Goal: Task Accomplishment & Management: Use online tool/utility

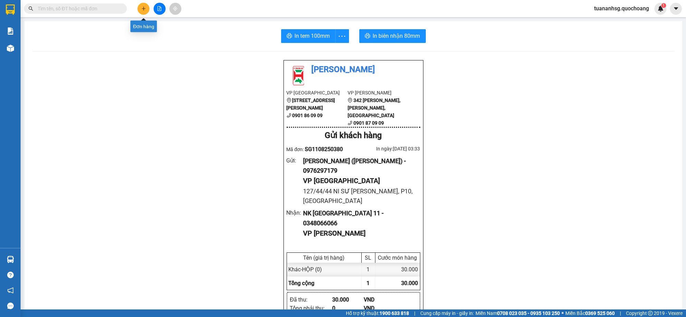
click at [144, 6] on icon "plus" at bounding box center [143, 8] width 5 height 5
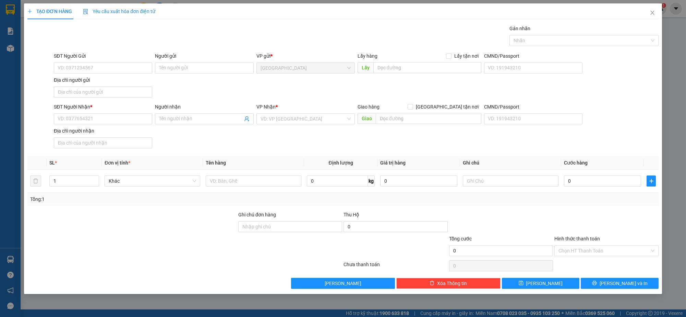
click at [165, 25] on div "Gán nhãn Nhãn" at bounding box center [356, 37] width 608 height 24
click at [124, 64] on input "SĐT Người Gửi" at bounding box center [103, 67] width 98 height 11
type input "0786333839"
click at [162, 72] on input "Người gửi" at bounding box center [204, 67] width 98 height 11
click at [213, 71] on input "TRINHJ HOANGF HUY" at bounding box center [204, 67] width 98 height 11
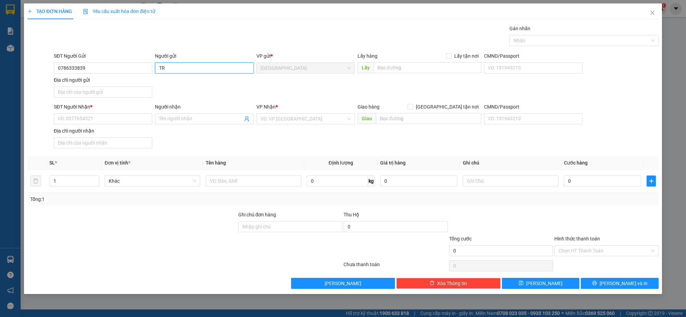
type input "T"
type input "TRỊNH HOÀNG HUY"
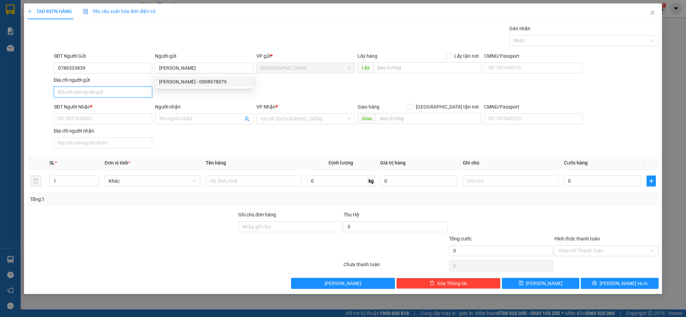
click at [130, 96] on input "Địa chỉ người gửi" at bounding box center [103, 91] width 98 height 11
type input "6"
type input "8 NGUYỄN VĂN TRÁNG, BẾN THÀNH, Q1"
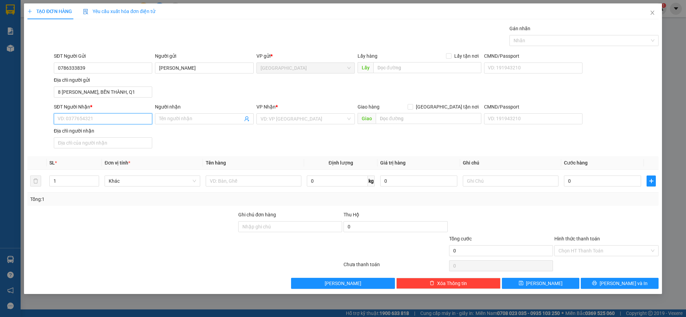
click at [137, 118] on input "SĐT Người Nhận *" at bounding box center [103, 118] width 98 height 11
type input "0939067687"
click at [163, 121] on input "Người nhận" at bounding box center [200, 119] width 83 height 8
type input "THÁI TRINH"
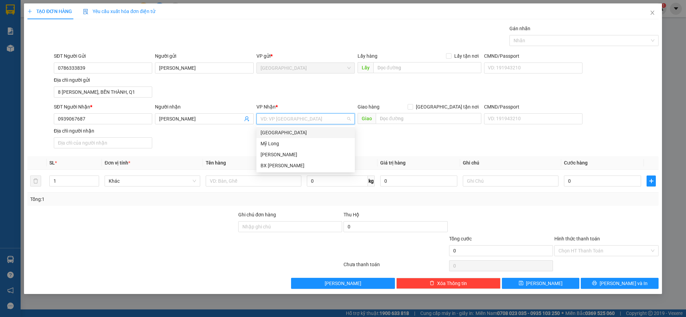
click at [272, 122] on input "search" at bounding box center [303, 119] width 85 height 10
click at [271, 154] on div "[PERSON_NAME]" at bounding box center [306, 155] width 90 height 8
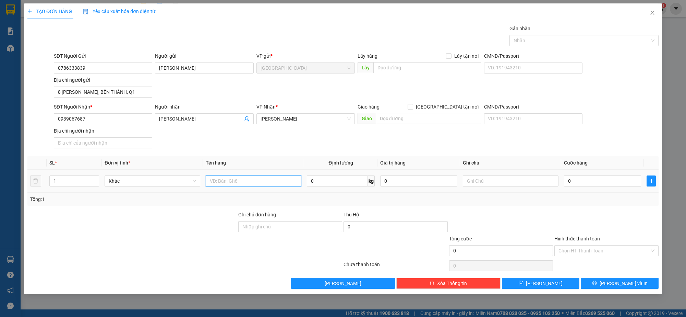
click at [243, 178] on input "text" at bounding box center [254, 180] width 96 height 11
click at [524, 39] on div at bounding box center [580, 40] width 139 height 8
type input "HỒ SƠ"
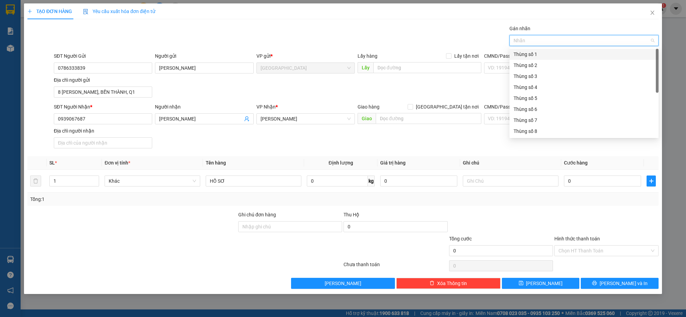
type input "2"
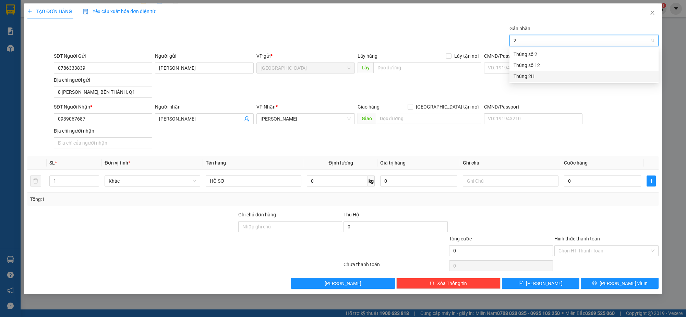
click at [530, 74] on div "Thùng 2H" at bounding box center [584, 76] width 141 height 8
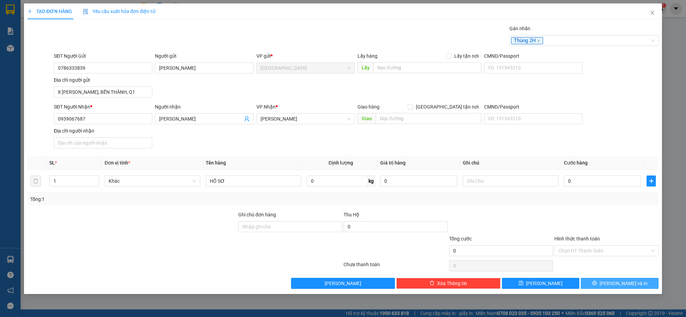
click at [612, 283] on button "Lưu và In" at bounding box center [620, 282] width 78 height 11
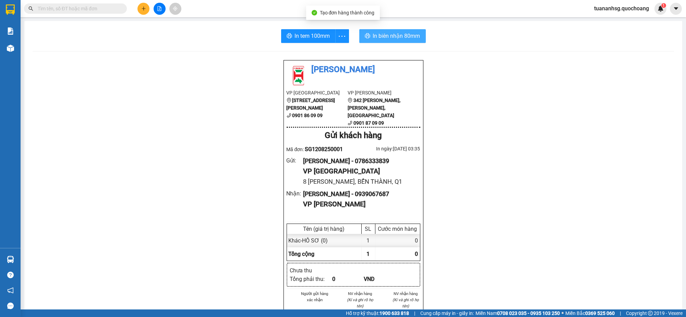
click at [415, 34] on span "In biên nhận 80mm" at bounding box center [396, 36] width 47 height 9
click at [304, 39] on span "In tem 100mm" at bounding box center [312, 36] width 35 height 9
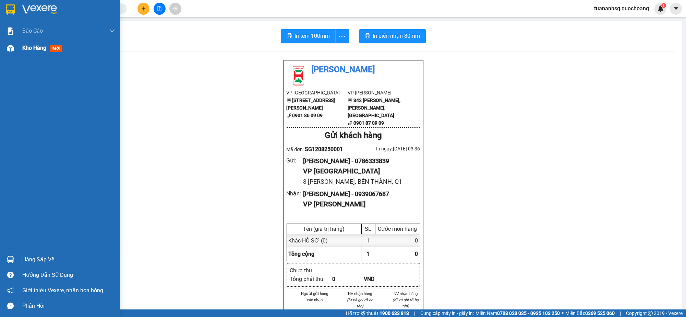
click at [33, 51] on span "Kho hàng" at bounding box center [34, 48] width 24 height 7
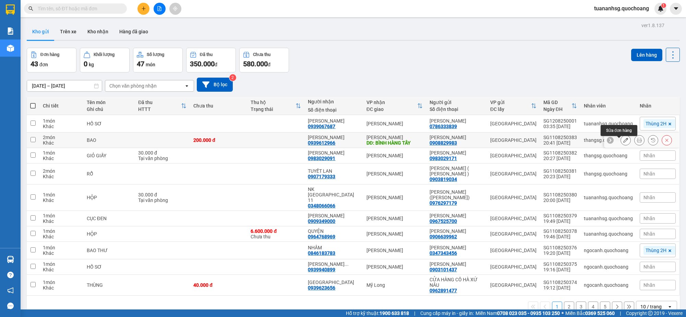
click at [623, 141] on icon at bounding box center [625, 140] width 5 height 5
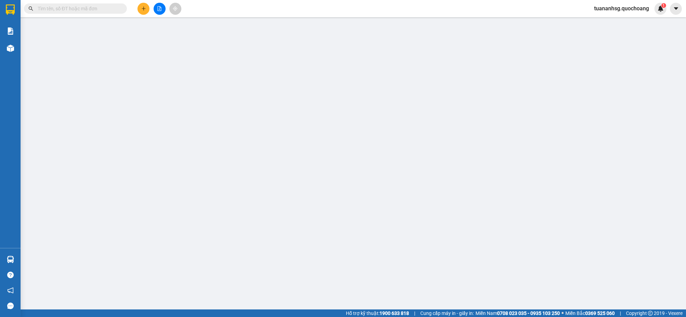
type input "0908829983"
type input "[PERSON_NAME]"
type input "123 PHAN VĂN HỚN, TÂN THỚI NHẤT ,Q12"
type input "0939612966"
type input "[PERSON_NAME]"
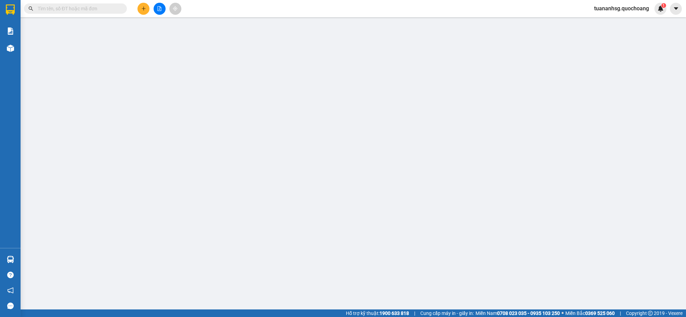
type input "BÌNH HÀNG TÂY"
type input "200.000"
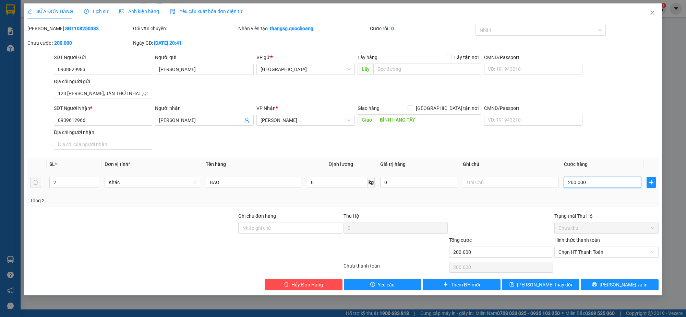
type input "1"
type input "18"
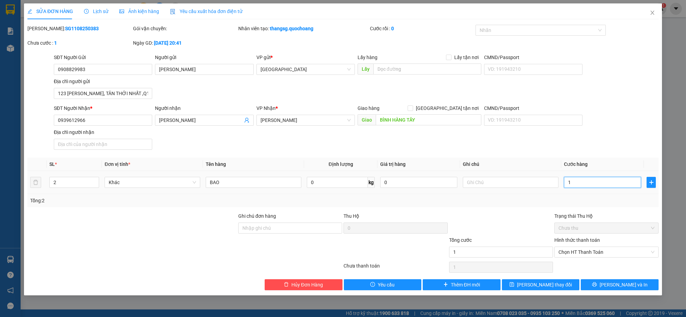
type input "18"
type input "180"
type input "1.800"
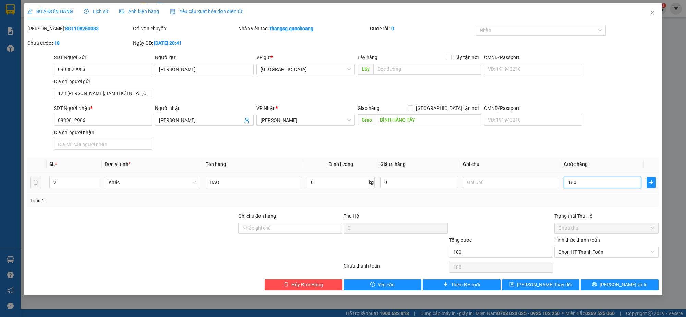
type input "1.800"
type input "18.000"
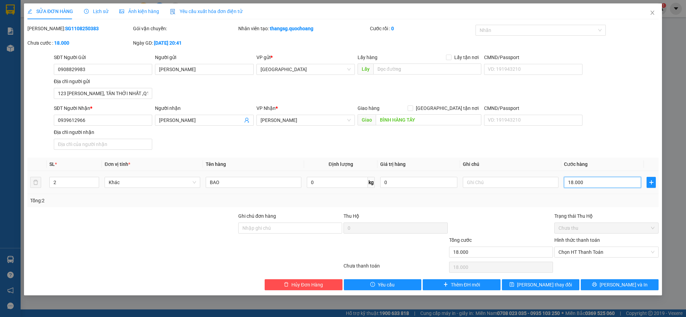
type input "180.000"
click at [552, 286] on span "Lưu thay đổi" at bounding box center [544, 285] width 55 height 8
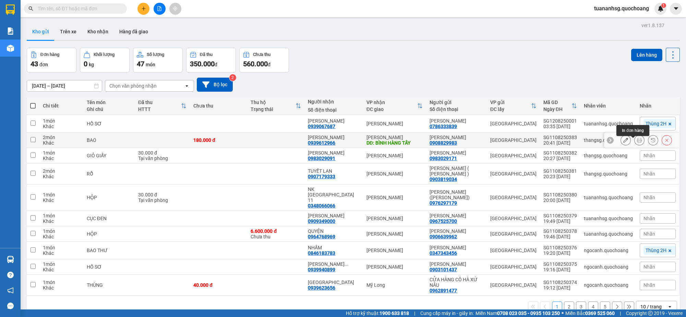
click at [637, 142] on icon at bounding box center [639, 140] width 5 height 5
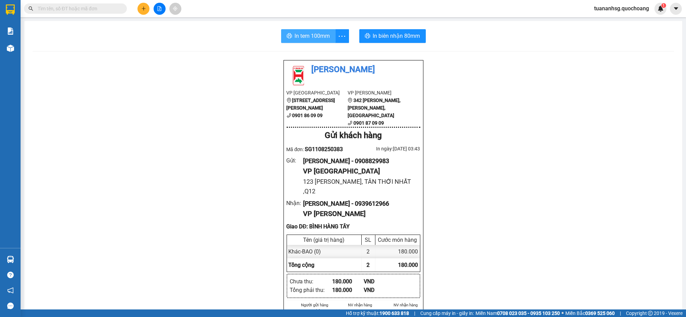
click at [310, 38] on span "In tem 100mm" at bounding box center [312, 36] width 35 height 9
click at [318, 35] on span "In tem 100mm" at bounding box center [312, 36] width 35 height 9
click at [144, 10] on icon "plus" at bounding box center [143, 8] width 5 height 5
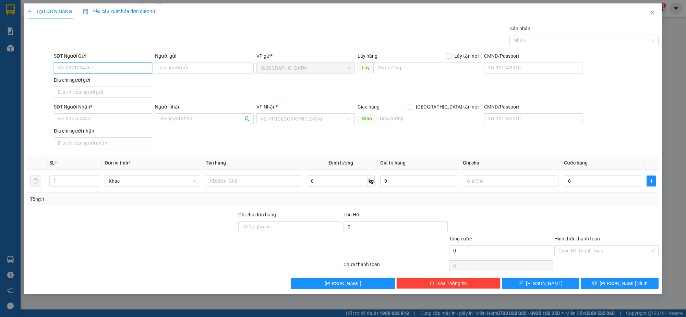
click at [122, 63] on input "SĐT Người Gửi" at bounding box center [103, 67] width 98 height 11
type input "0386861348"
click at [96, 79] on div "0386861348 - HUỲNH TẤN QUỐC" at bounding box center [103, 82] width 90 height 8
type input "HUỲNH TẤN QUỐC"
type input "0386861348"
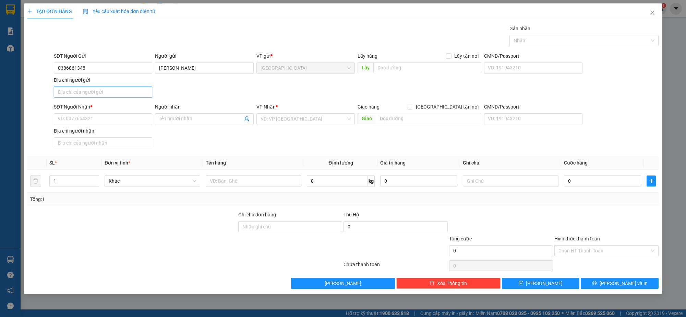
click at [93, 88] on input "Địa chỉ người gửi" at bounding box center [103, 91] width 98 height 11
click at [81, 121] on input "SĐT Người Nhận *" at bounding box center [103, 118] width 98 height 11
type input "0985231769"
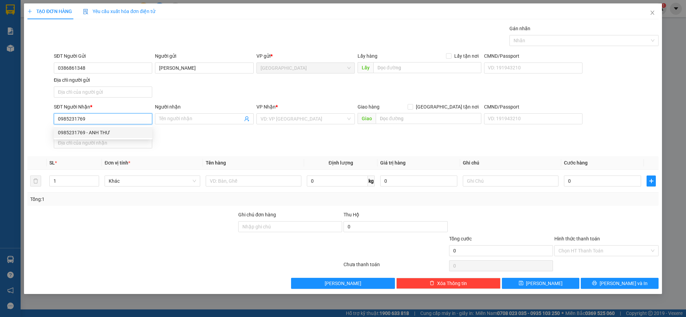
click at [88, 131] on div "0985231769 - ANH THƯ" at bounding box center [103, 133] width 90 height 8
type input "ANH THƯ"
type input "0985231769"
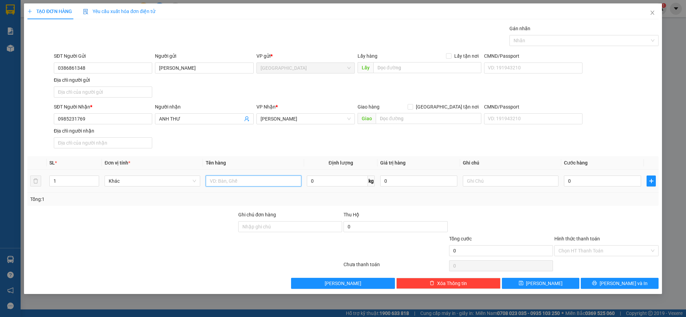
click at [256, 181] on input "text" at bounding box center [254, 180] width 96 height 11
type input "THÙNG"
click at [59, 90] on input "Địa chỉ người gửi" at bounding box center [103, 91] width 98 height 11
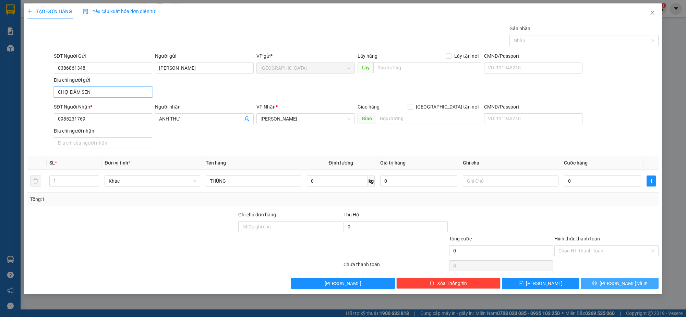
type input "CHỢ ĐẦM SEN"
click at [605, 282] on button "Lưu và In" at bounding box center [620, 282] width 78 height 11
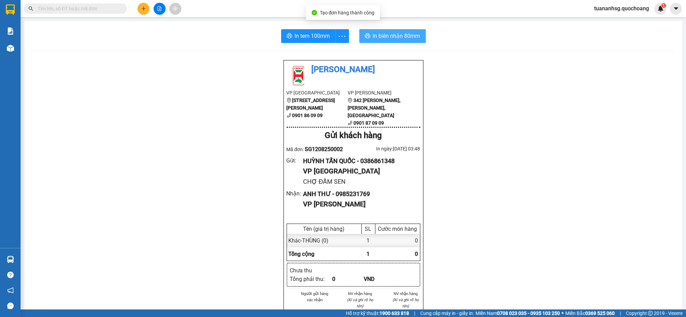
click at [393, 38] on span "In biên nhận 80mm" at bounding box center [396, 36] width 47 height 9
click at [303, 32] on span "In tem 100mm" at bounding box center [312, 36] width 35 height 9
click at [147, 8] on button at bounding box center [144, 9] width 12 height 12
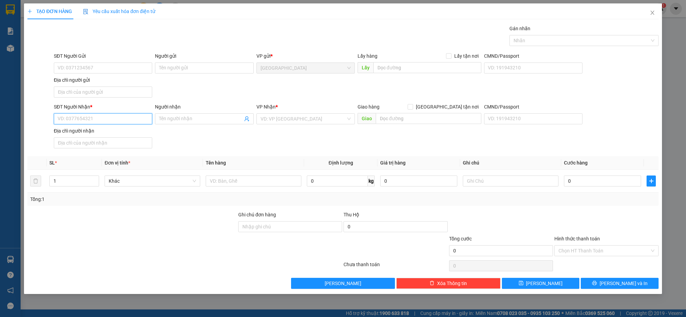
click at [112, 117] on input "SĐT Người Nhận *" at bounding box center [103, 118] width 98 height 11
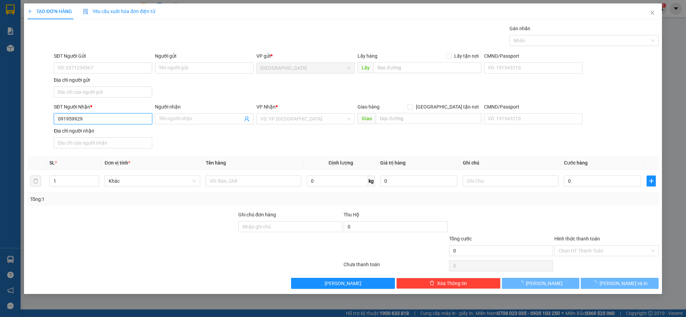
type input "0919599299"
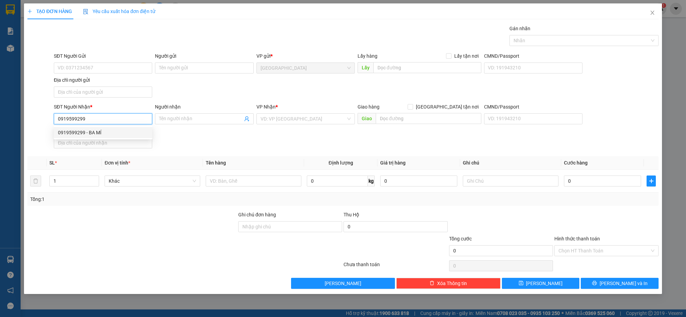
click at [100, 132] on div "0919599299 - BA MÍ" at bounding box center [103, 133] width 90 height 8
type input "BA MÍ"
type input "0919599299"
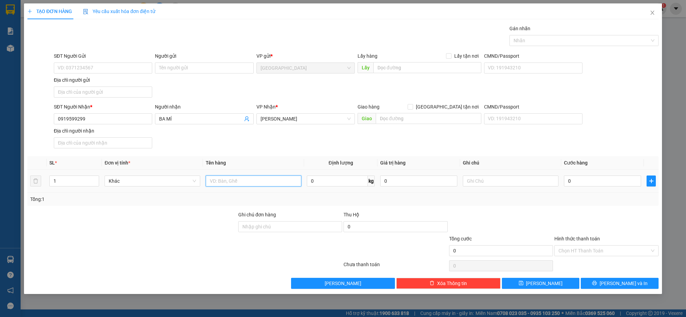
click at [227, 180] on input "text" at bounding box center [254, 180] width 96 height 11
type input "BÓ"
click at [614, 284] on span "Lưu và In" at bounding box center [624, 283] width 48 height 8
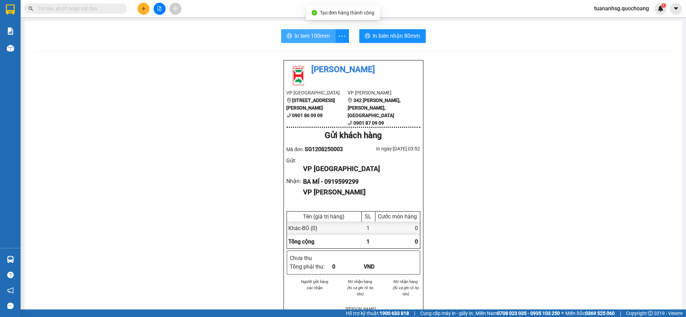
click at [314, 32] on span "In tem 100mm" at bounding box center [312, 36] width 35 height 9
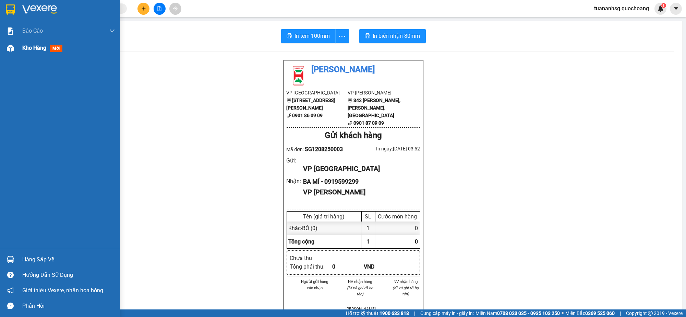
click at [33, 46] on span "Kho hàng" at bounding box center [34, 48] width 24 height 7
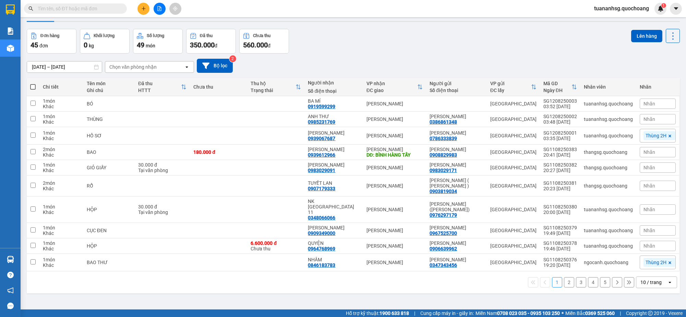
scroll to position [31, 0]
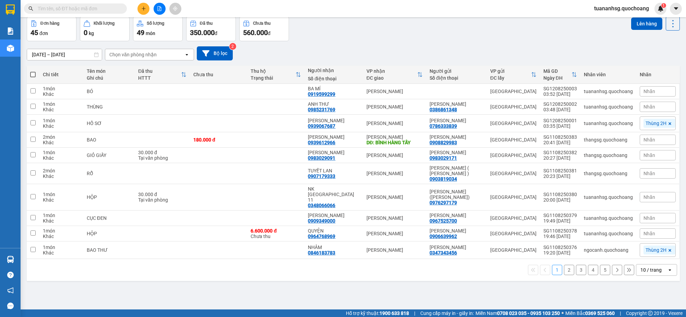
click at [648, 269] on div "10 / trang" at bounding box center [651, 269] width 21 height 7
click at [643, 251] on span "100 / trang" at bounding box center [647, 254] width 25 height 7
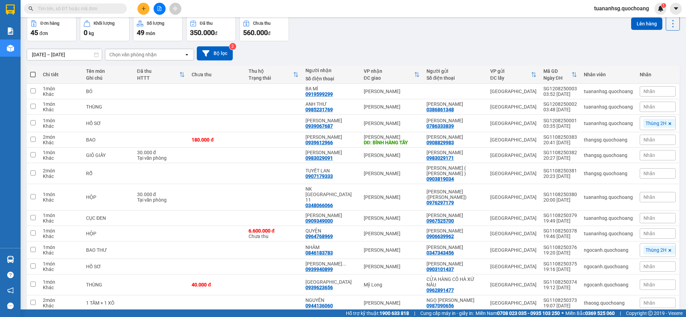
click at [33, 74] on span at bounding box center [32, 74] width 5 height 5
click at [33, 71] on input "checkbox" at bounding box center [33, 71] width 0 height 0
checkbox input "true"
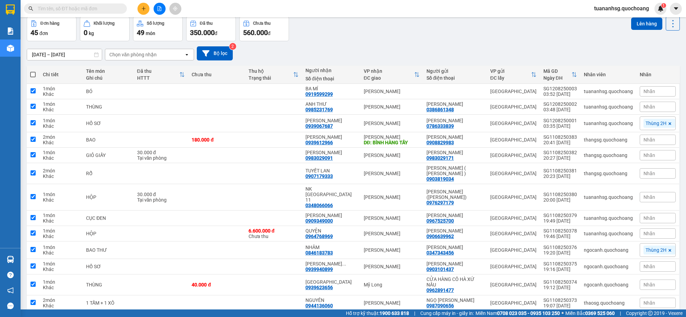
checkbox input "true"
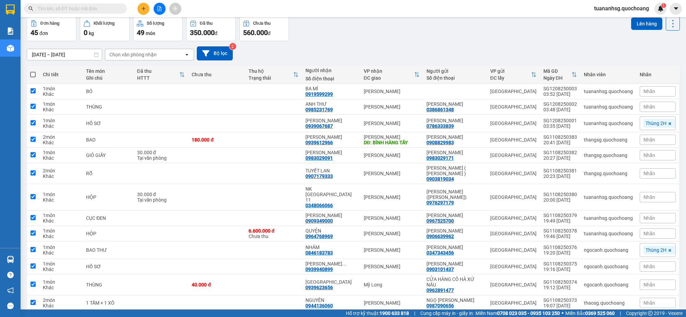
checkbox input "true"
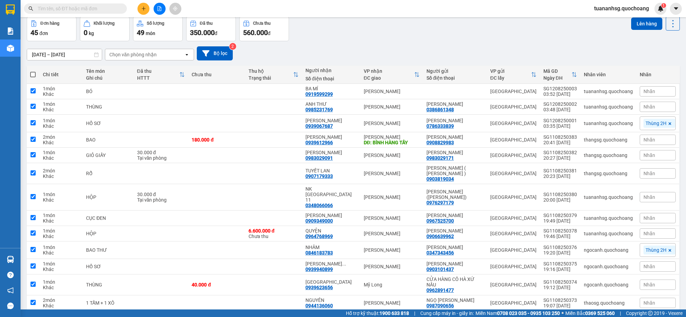
checkbox input "true"
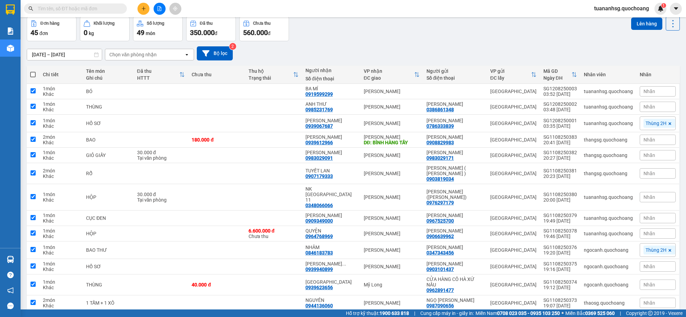
checkbox input "true"
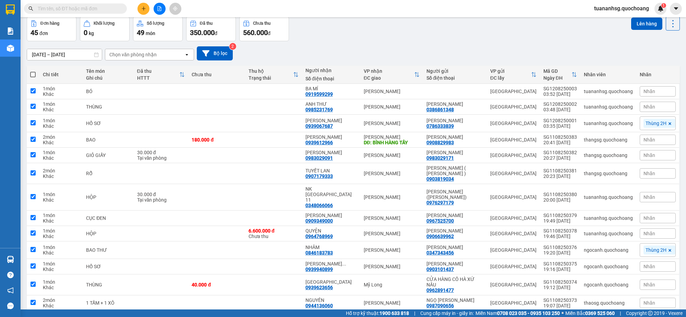
checkbox input "true"
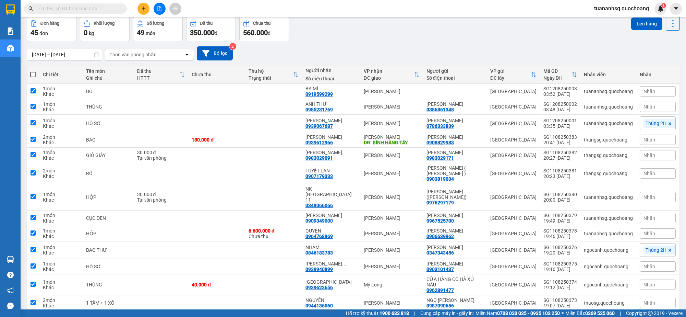
checkbox input "true"
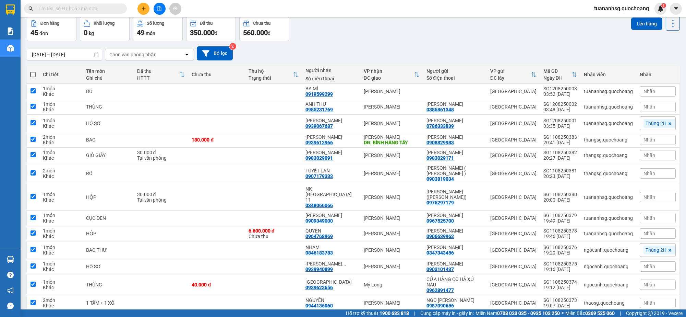
checkbox input "true"
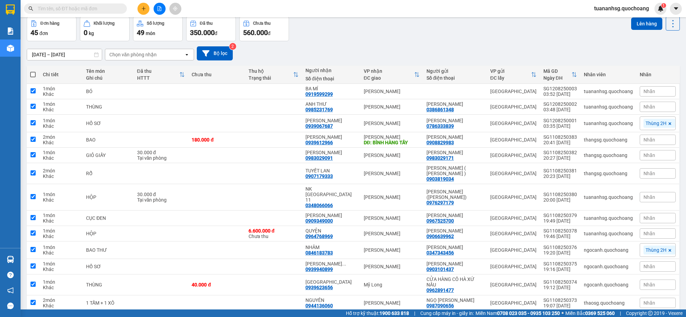
checkbox input "true"
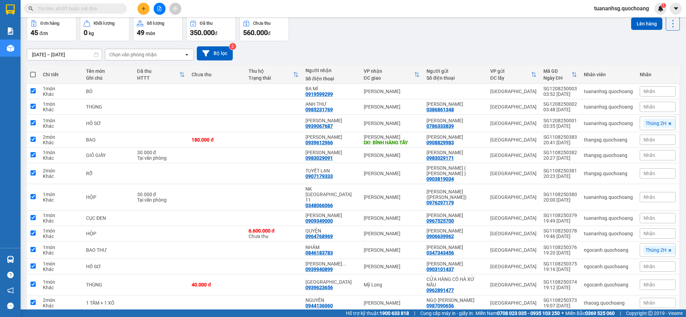
checkbox input "true"
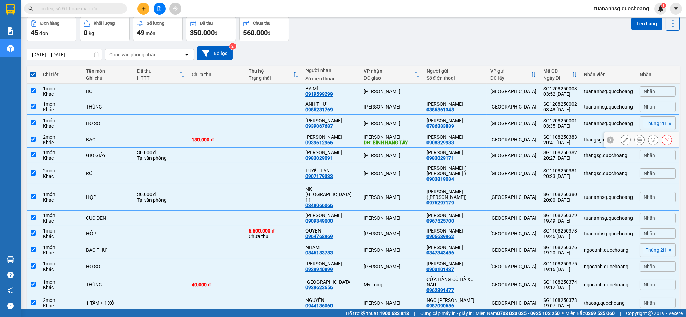
click at [78, 144] on div "Khác" at bounding box center [61, 142] width 36 height 5
checkbox input "false"
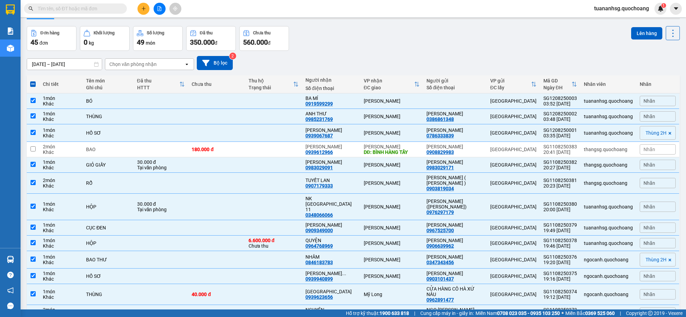
scroll to position [0, 0]
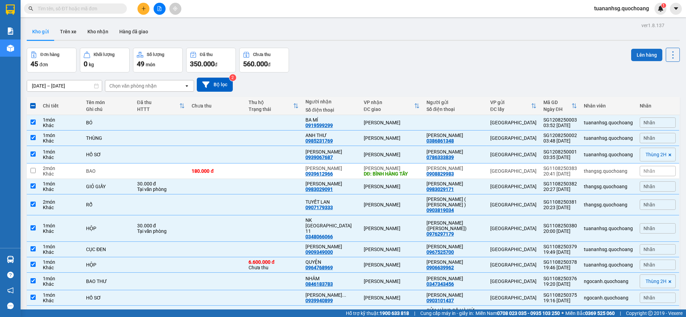
click at [631, 57] on button "Lên hàng" at bounding box center [646, 55] width 31 height 12
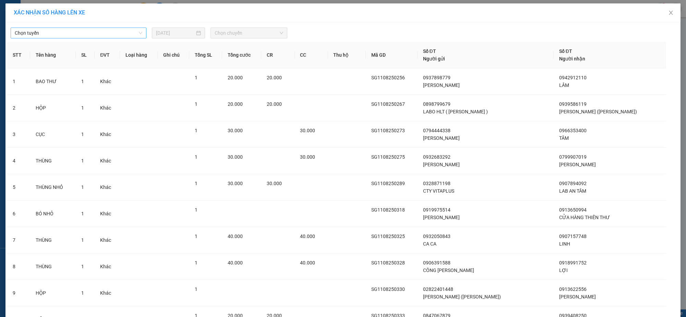
click at [110, 34] on span "Chọn tuyến" at bounding box center [79, 33] width 128 height 10
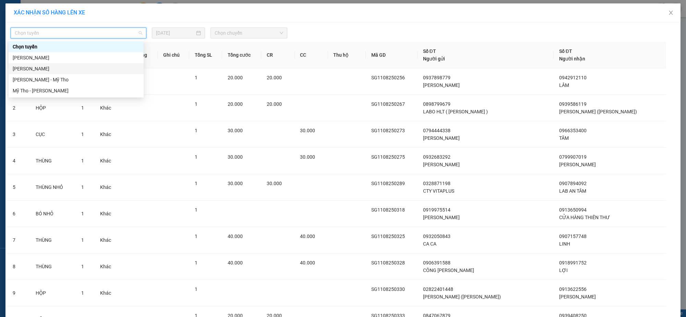
click at [44, 65] on div "Hồ Chí Minh - Cao Lãnh" at bounding box center [76, 69] width 127 height 8
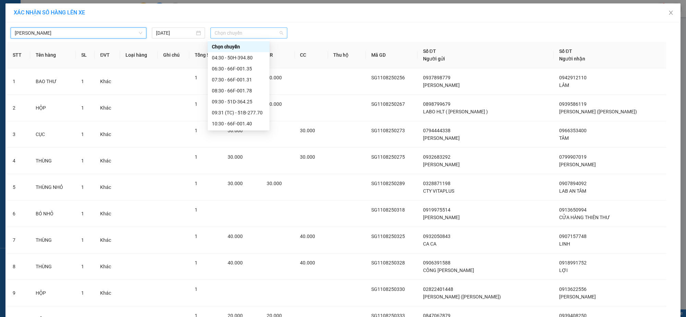
click at [220, 37] on span "Chọn chuyến" at bounding box center [249, 33] width 69 height 10
click at [232, 58] on div "04:30 - 50H-394.80" at bounding box center [238, 58] width 53 height 8
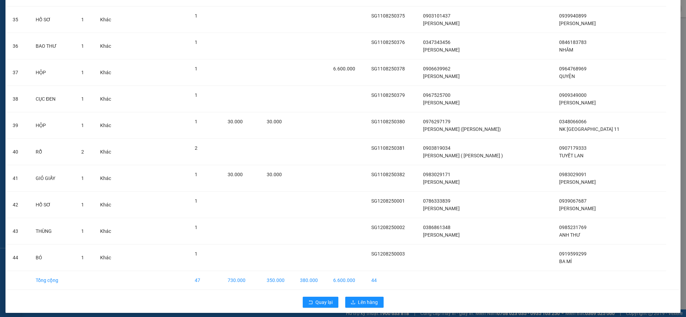
scroll to position [967, 0]
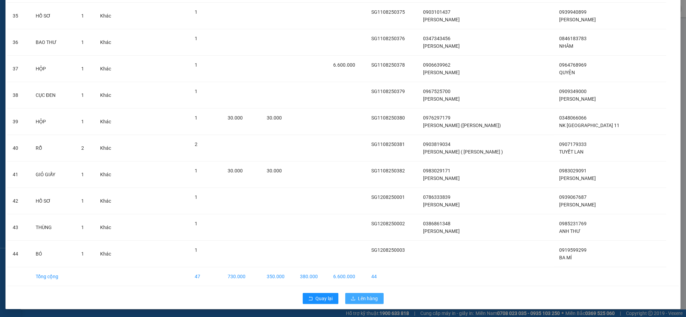
click at [351, 296] on icon "upload" at bounding box center [353, 298] width 5 height 5
